Goal: Information Seeking & Learning: Learn about a topic

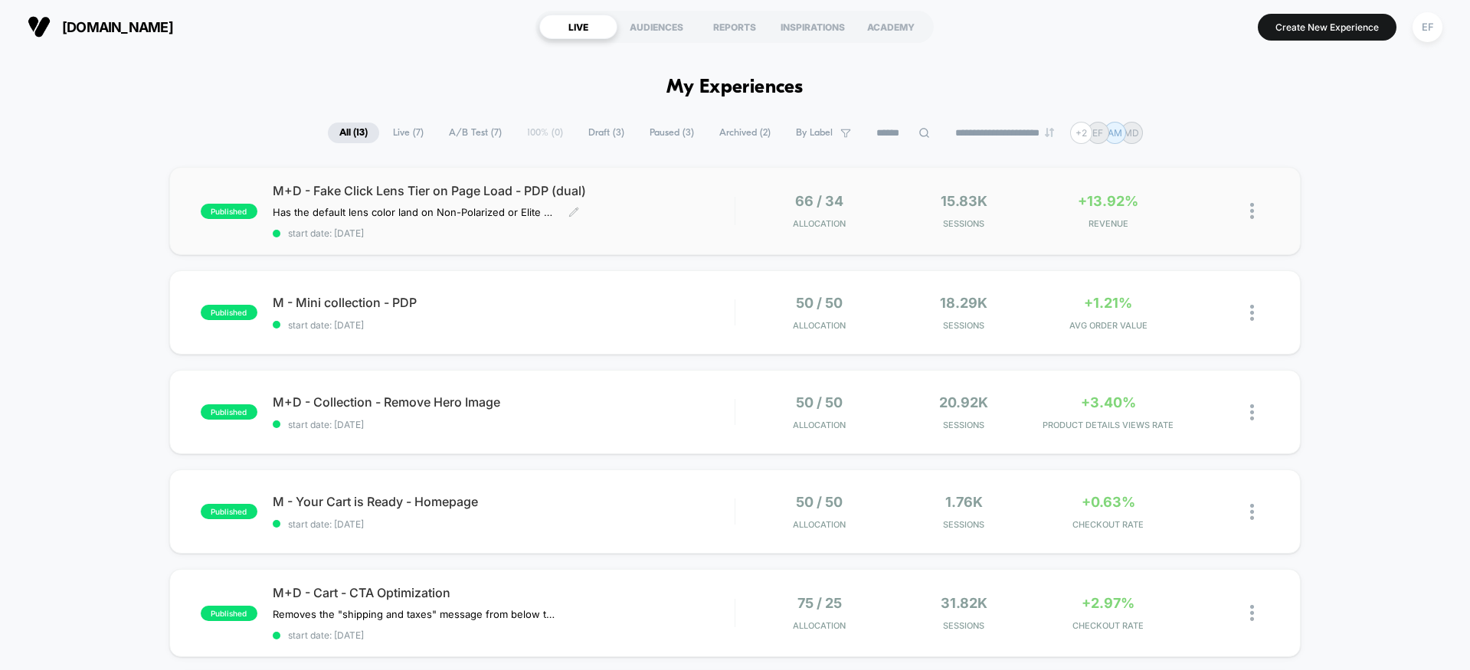
click at [705, 200] on div "M+D - Fake Click Lens Tier on Page Load - PDP (dual) Has the default lens color…" at bounding box center [504, 211] width 462 height 56
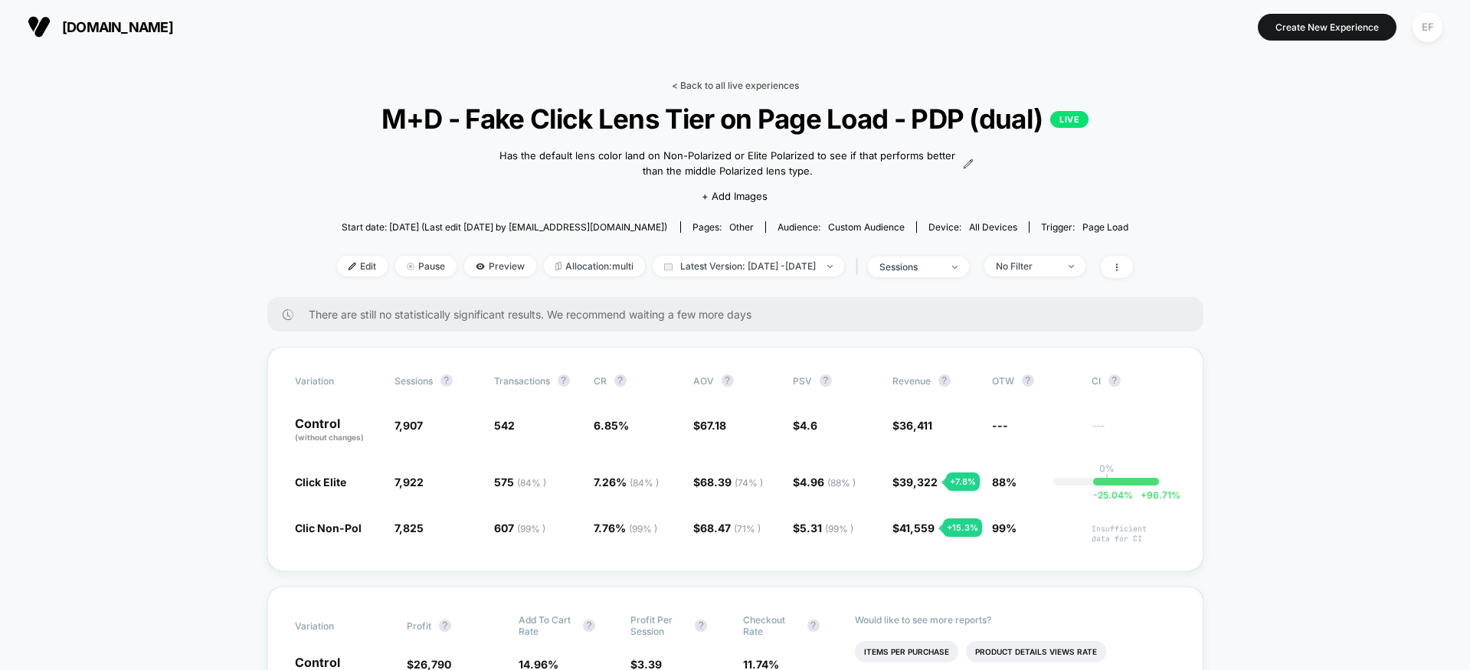
click at [770, 87] on link "< Back to all live experiences" at bounding box center [735, 85] width 127 height 11
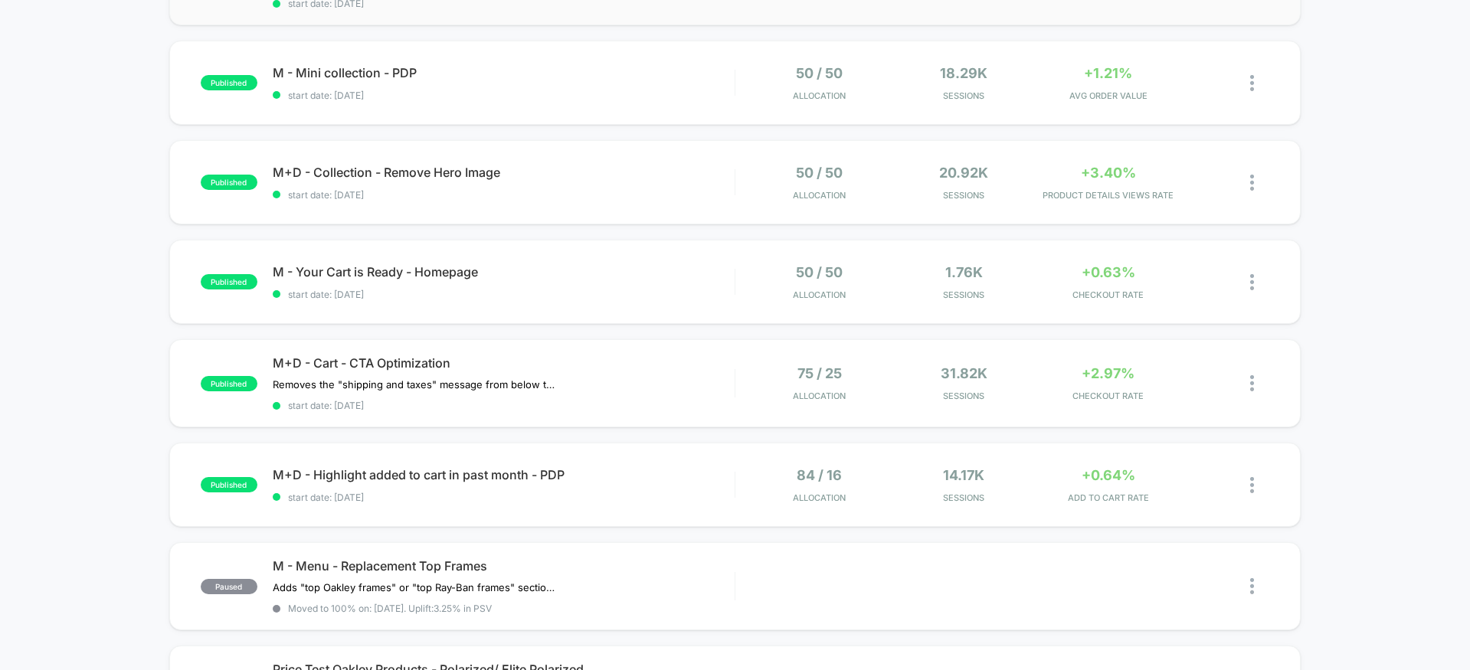
scroll to position [234, 0]
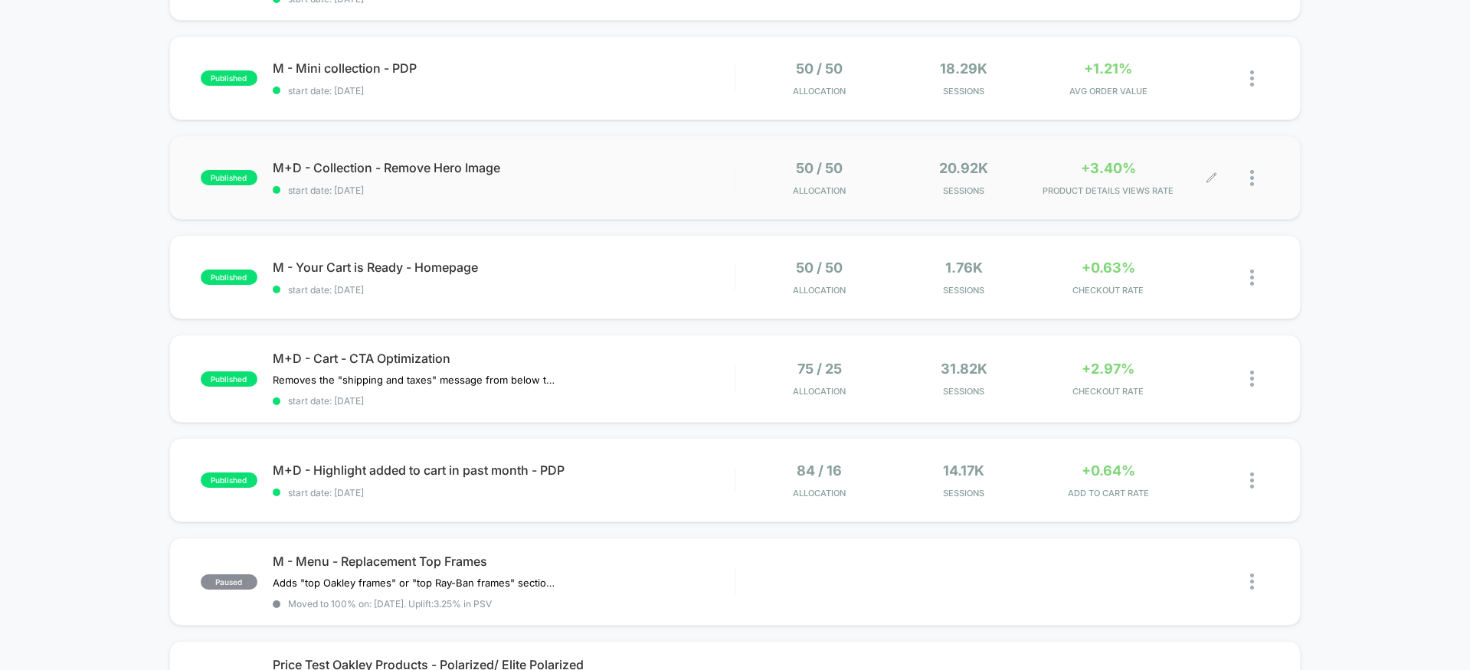
click at [738, 166] on div "50 / 50 Allocation 20.92k Sessions +3.40% PRODUCT DETAILS VIEWS RATE" at bounding box center [1003, 178] width 534 height 36
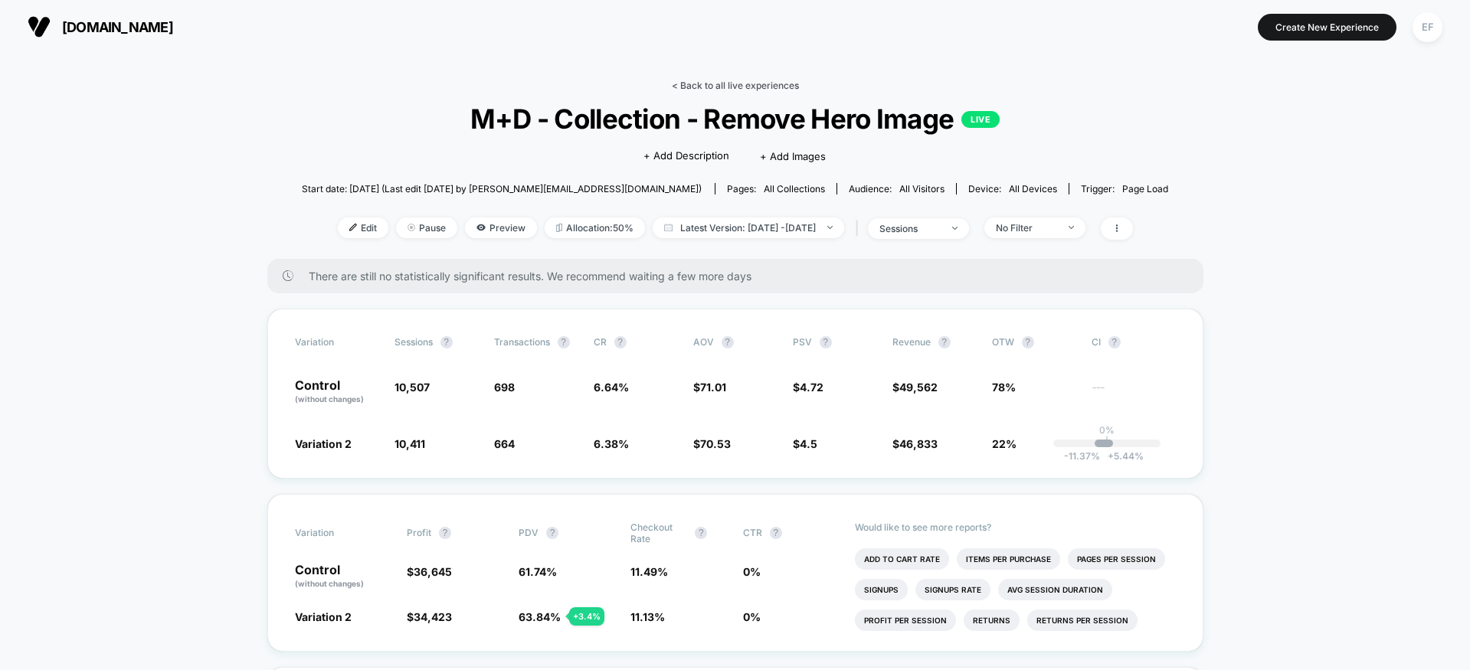
click at [710, 85] on link "< Back to all live experiences" at bounding box center [735, 85] width 127 height 11
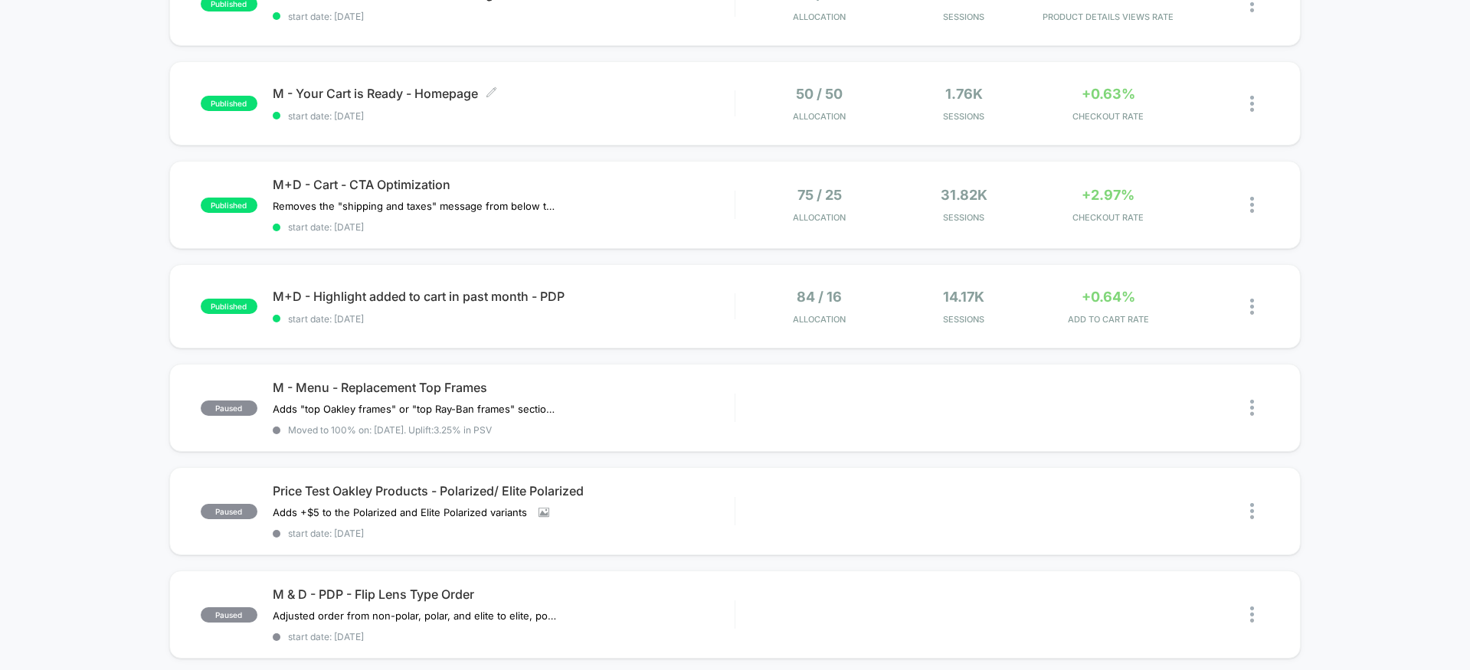
scroll to position [411, 0]
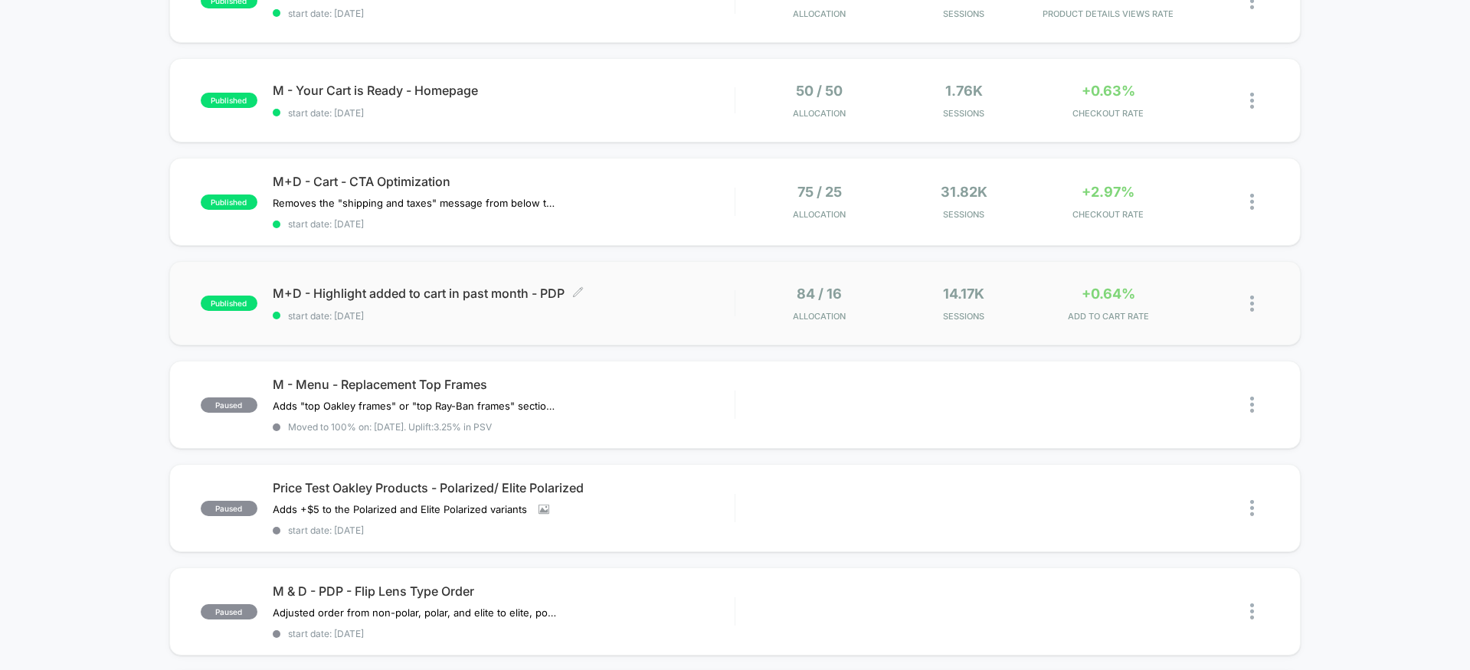
click at [663, 289] on span "M+D - Highlight added to cart in past month - PDP Click to edit experience deta…" at bounding box center [504, 293] width 462 height 15
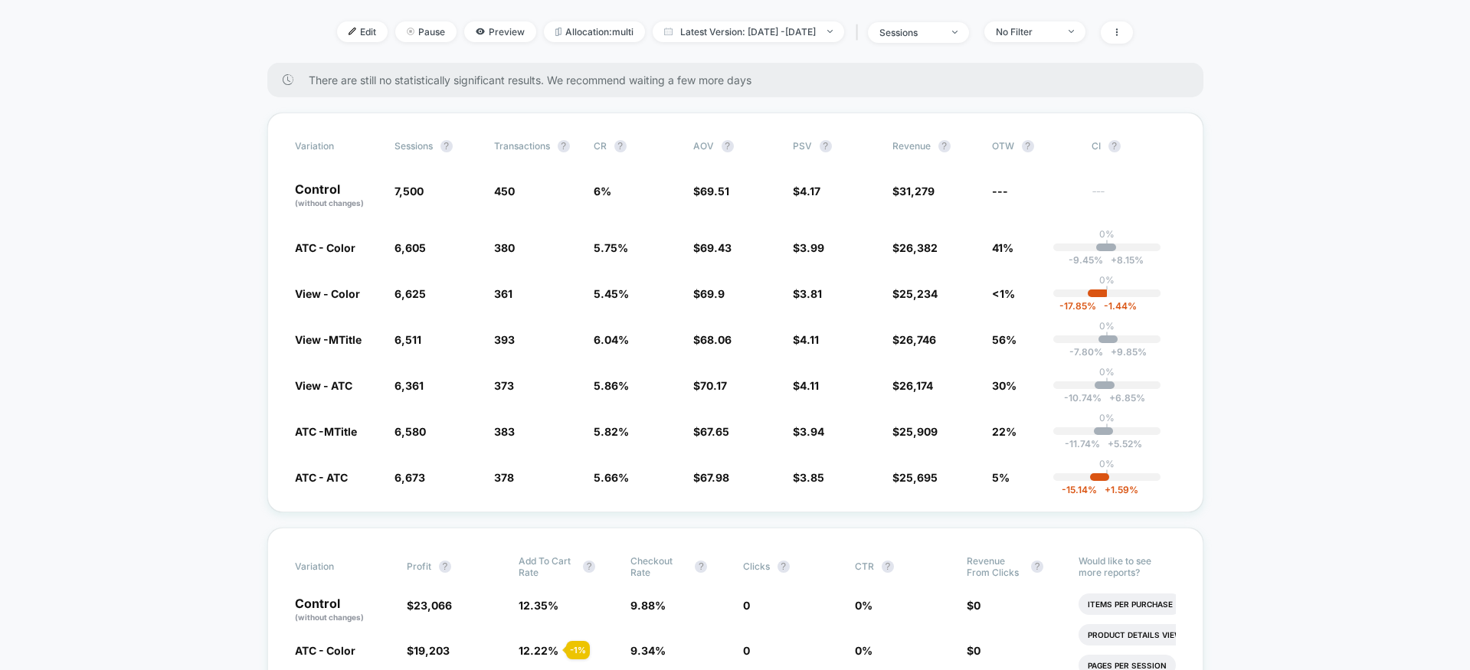
scroll to position [192, 0]
